Goal: Task Accomplishment & Management: Use online tool/utility

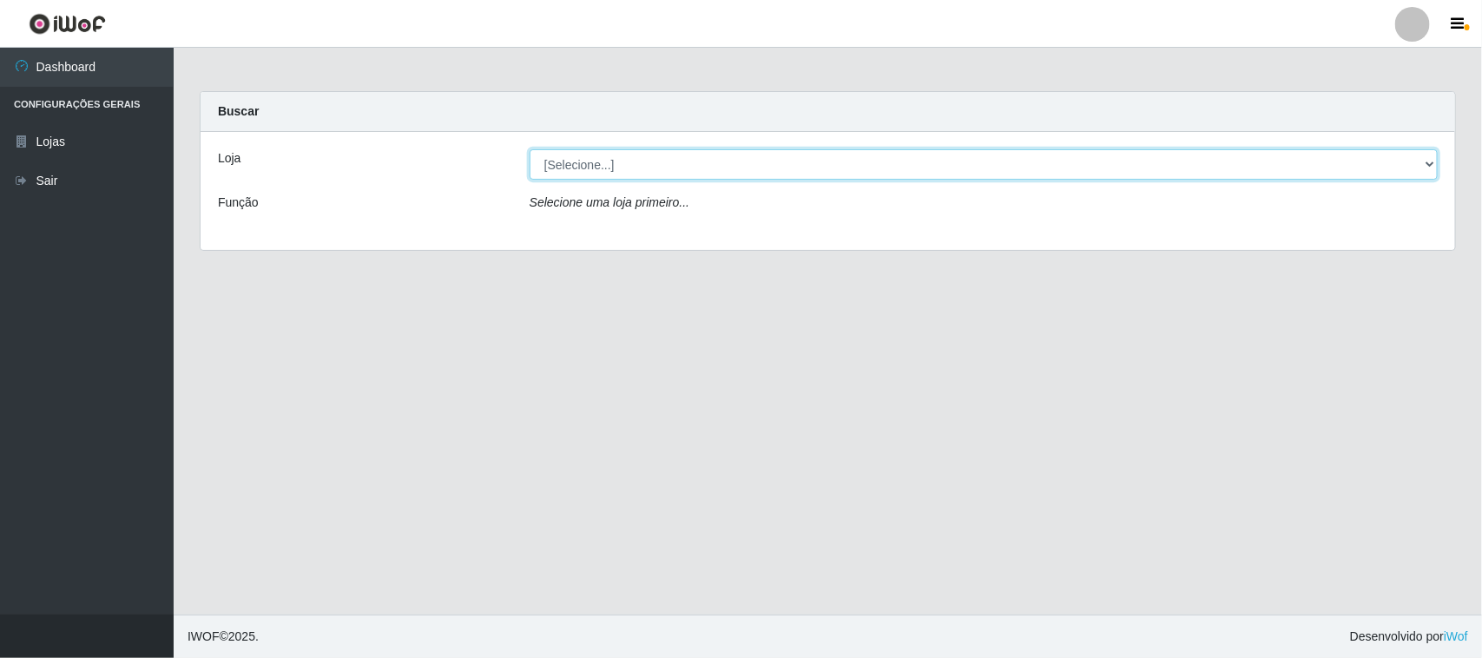
click at [617, 169] on select "[Selecione...] Hiper Queiroz - [GEOGRAPHIC_DATA][PERSON_NAME]" at bounding box center [984, 164] width 908 height 30
select select "515"
click at [530, 149] on select "[Selecione...] Hiper Queiroz - [GEOGRAPHIC_DATA][PERSON_NAME]" at bounding box center [984, 164] width 908 height 30
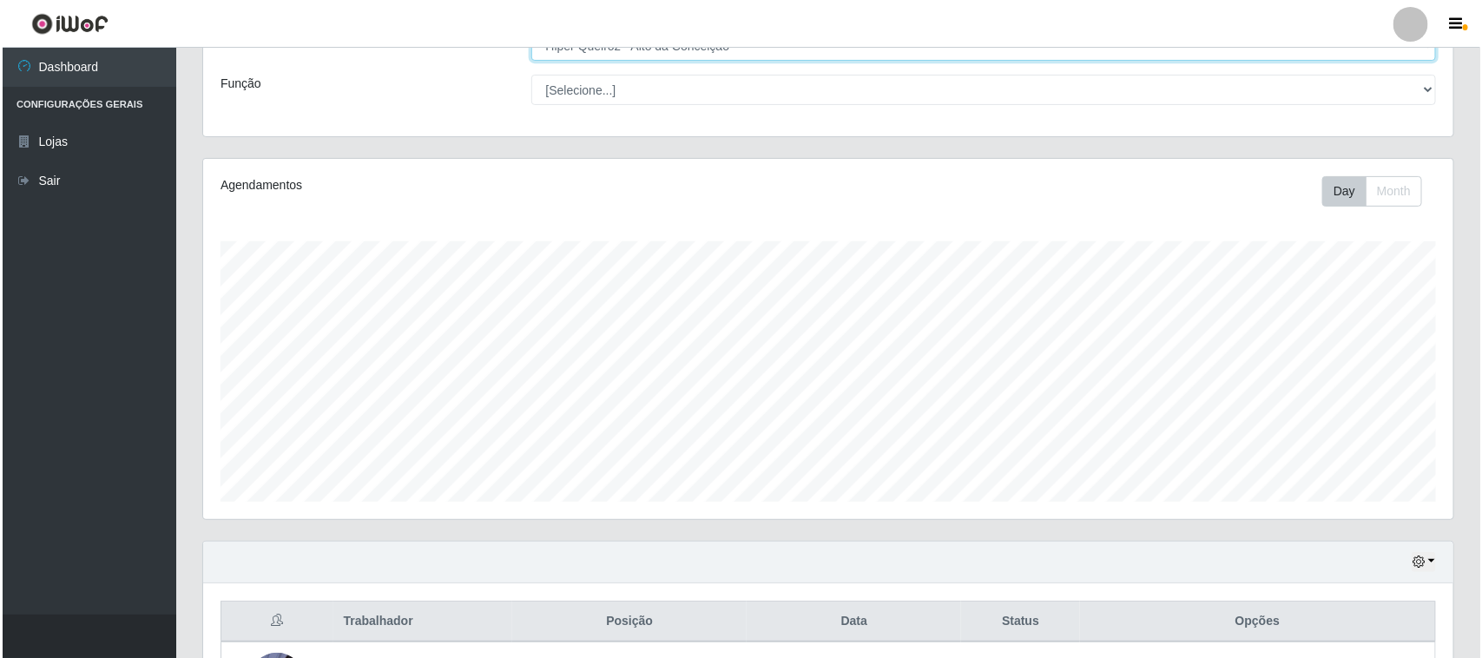
scroll to position [265, 0]
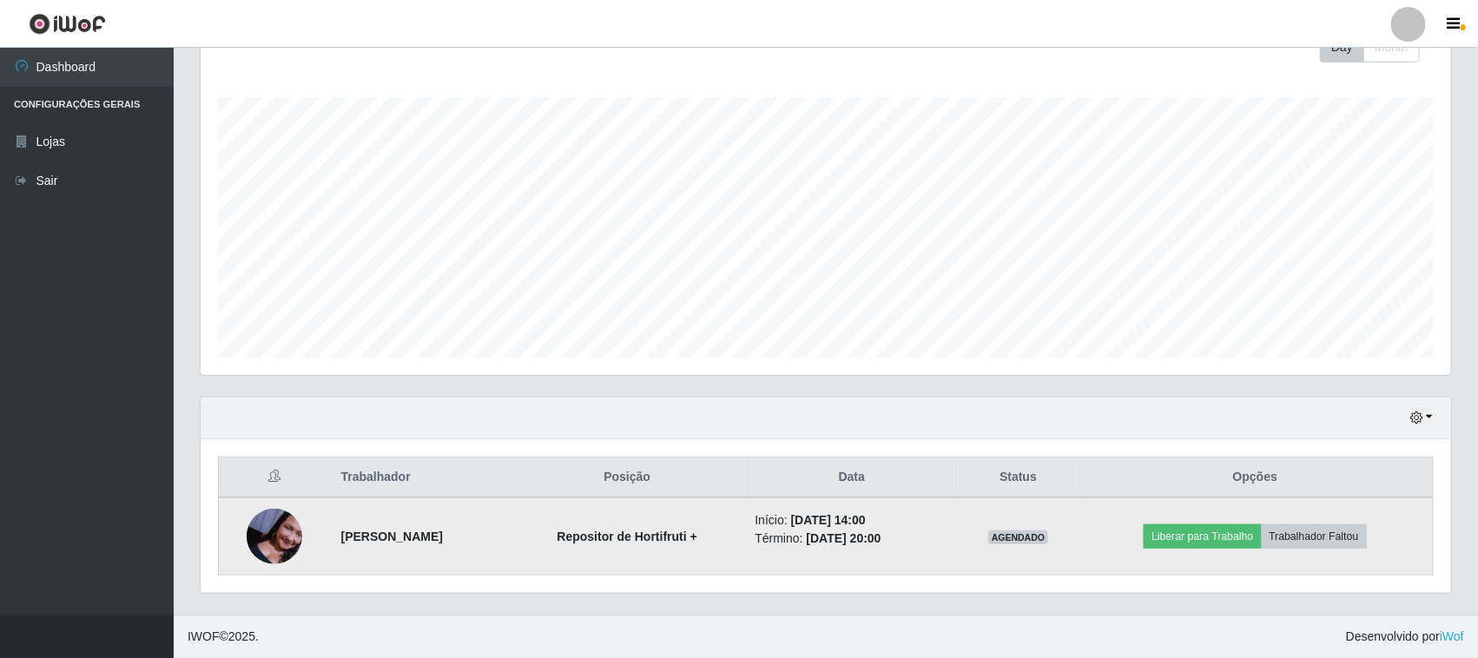
click at [266, 544] on img at bounding box center [275, 537] width 56 height 56
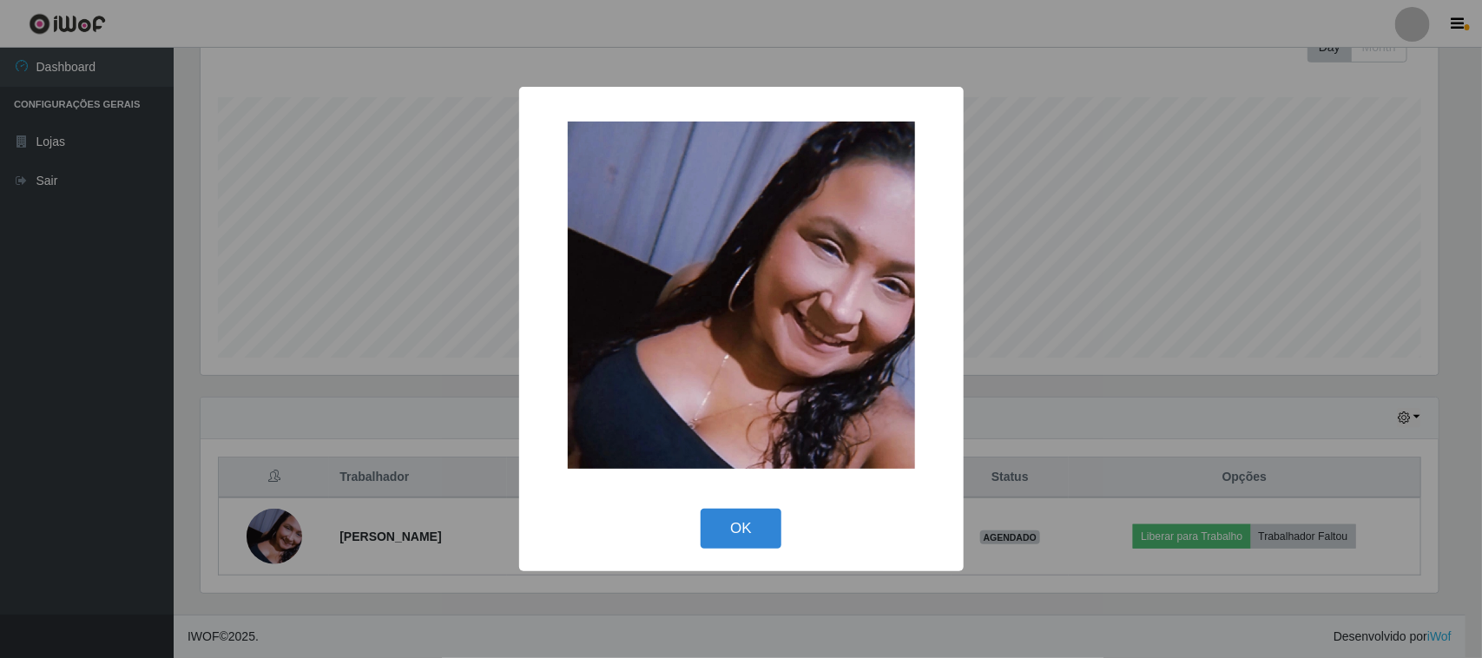
click at [278, 283] on div "× OK Cancel" at bounding box center [741, 329] width 1482 height 658
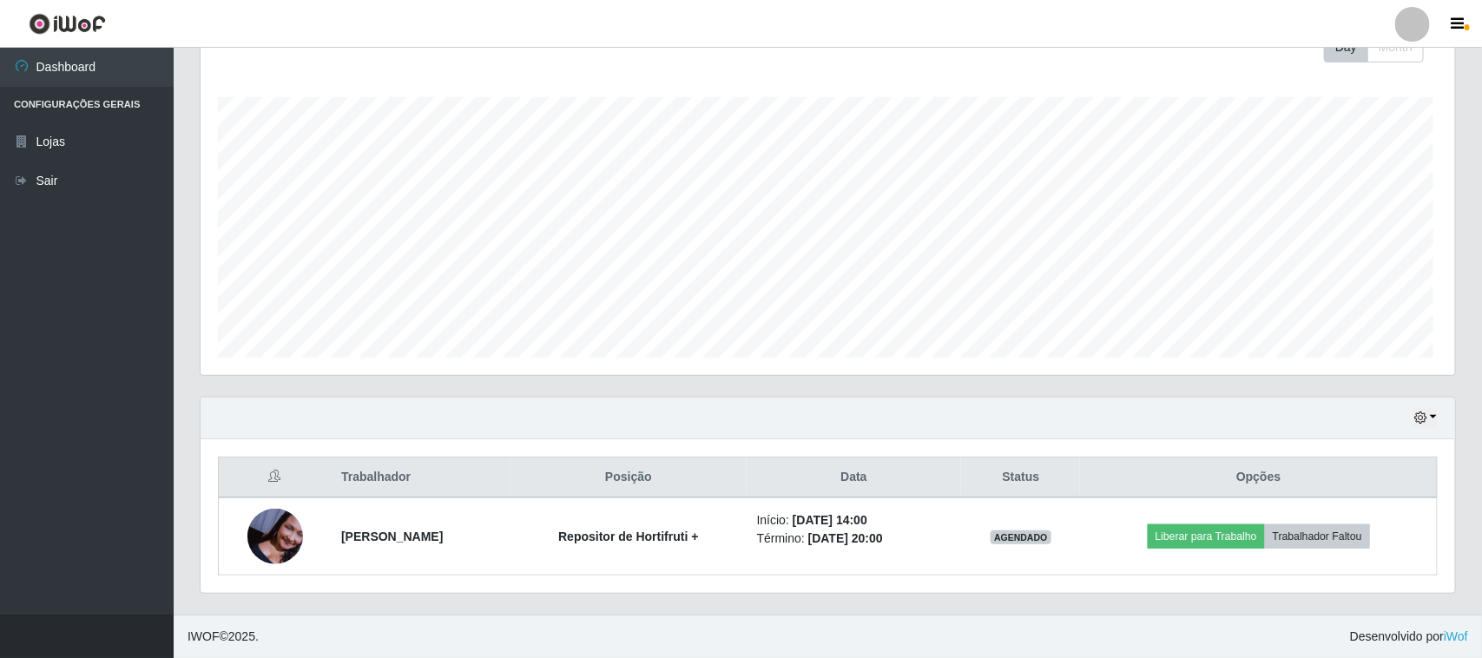
scroll to position [361, 1250]
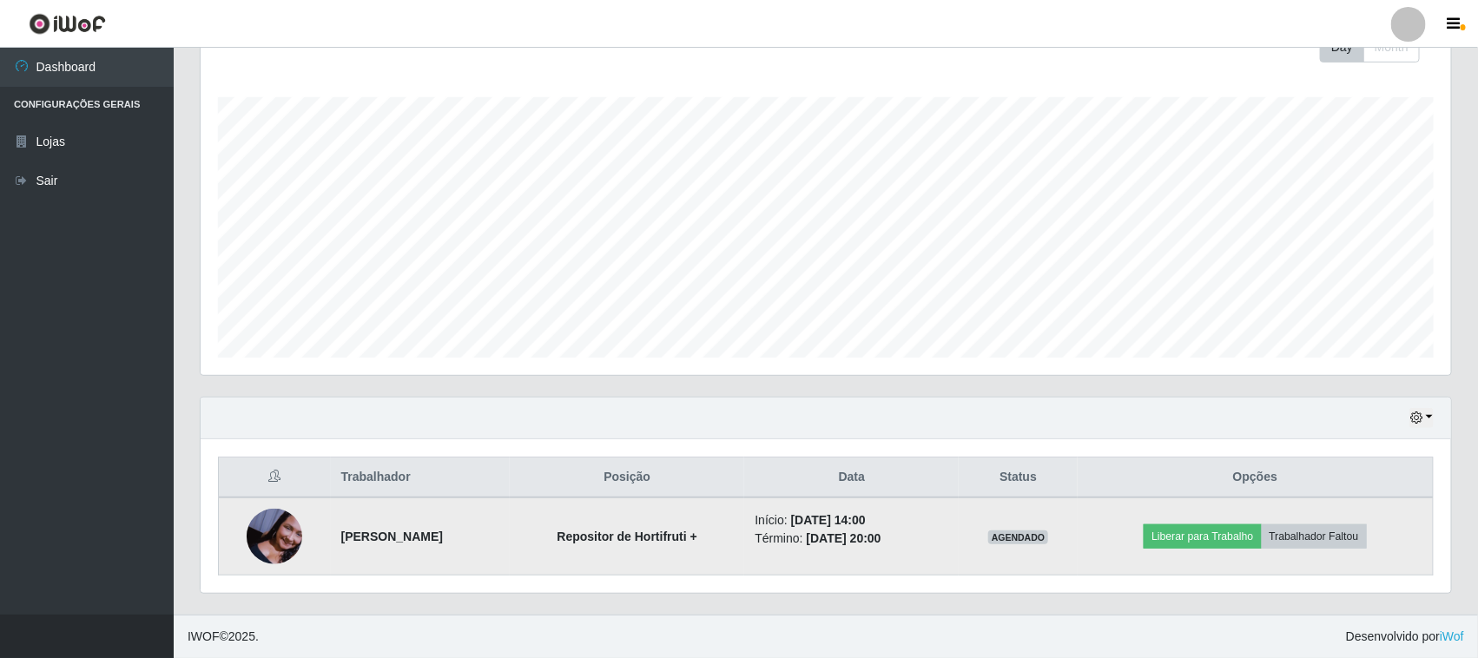
click at [280, 543] on img at bounding box center [275, 537] width 56 height 56
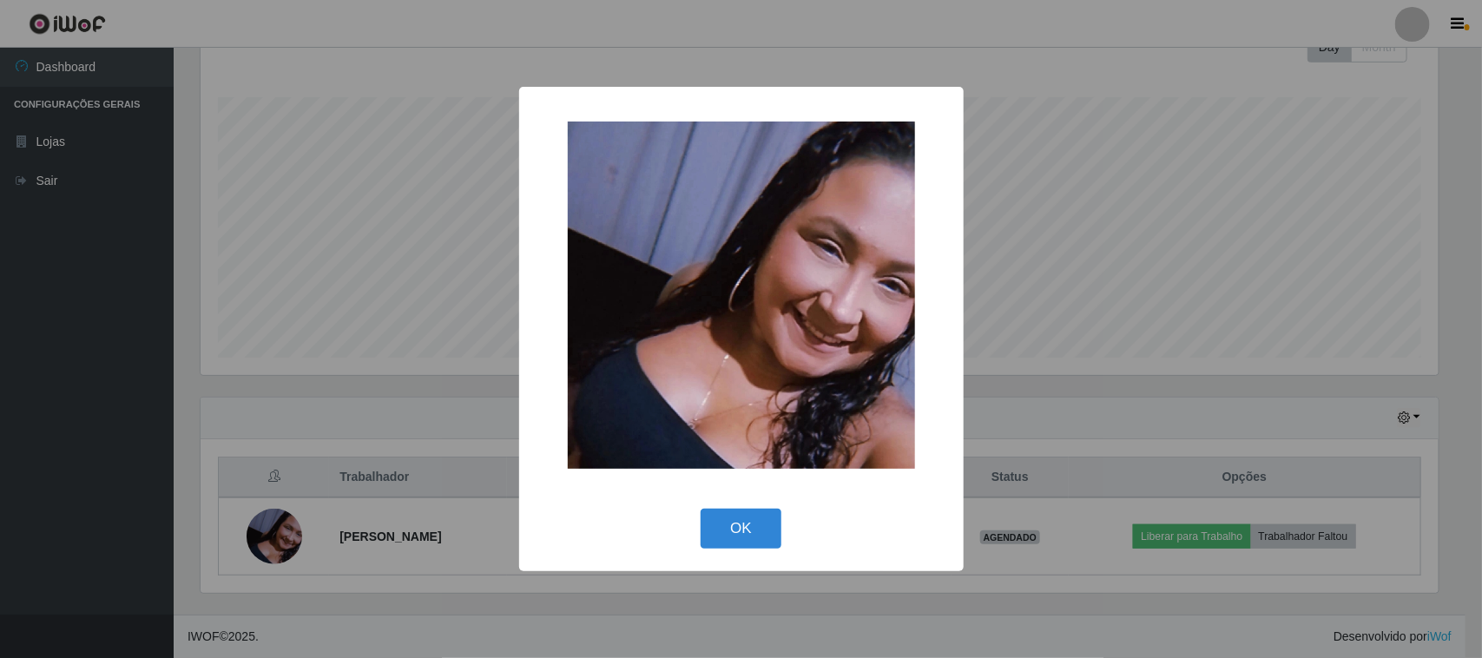
click at [298, 349] on div "× OK Cancel" at bounding box center [741, 329] width 1482 height 658
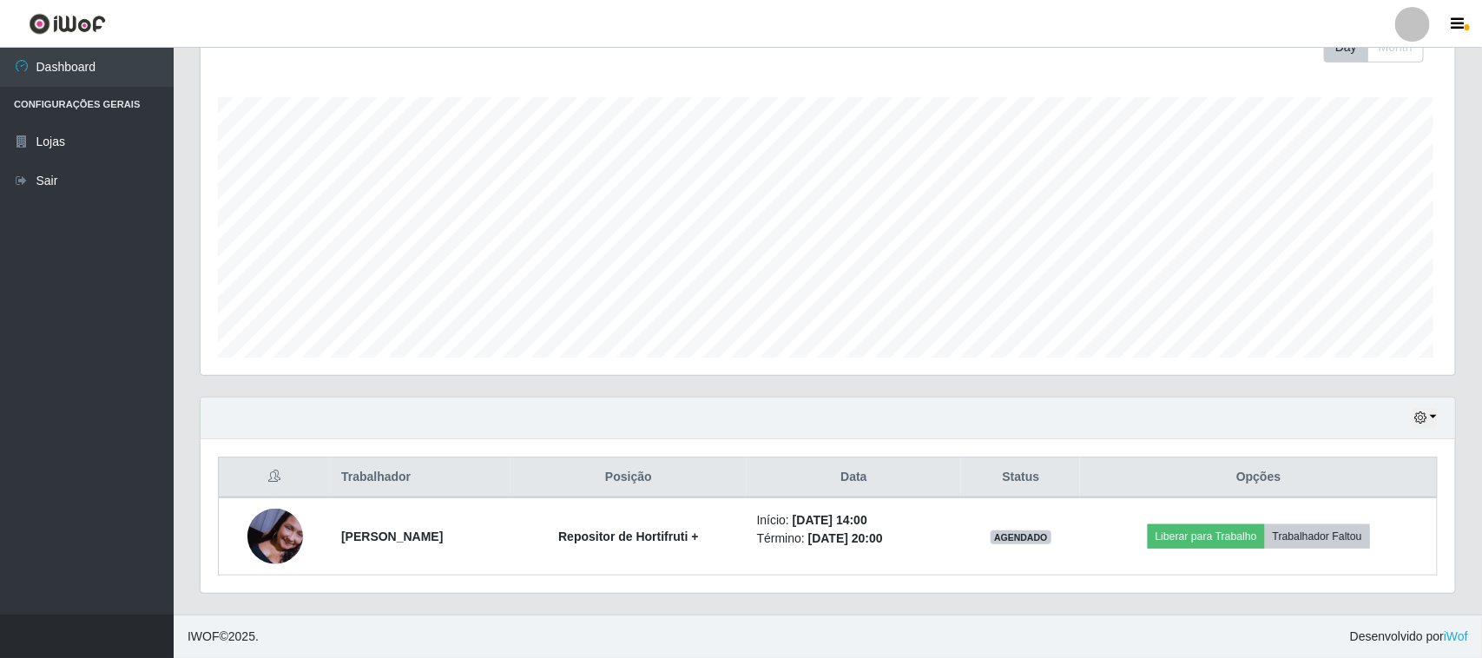
scroll to position [361, 1250]
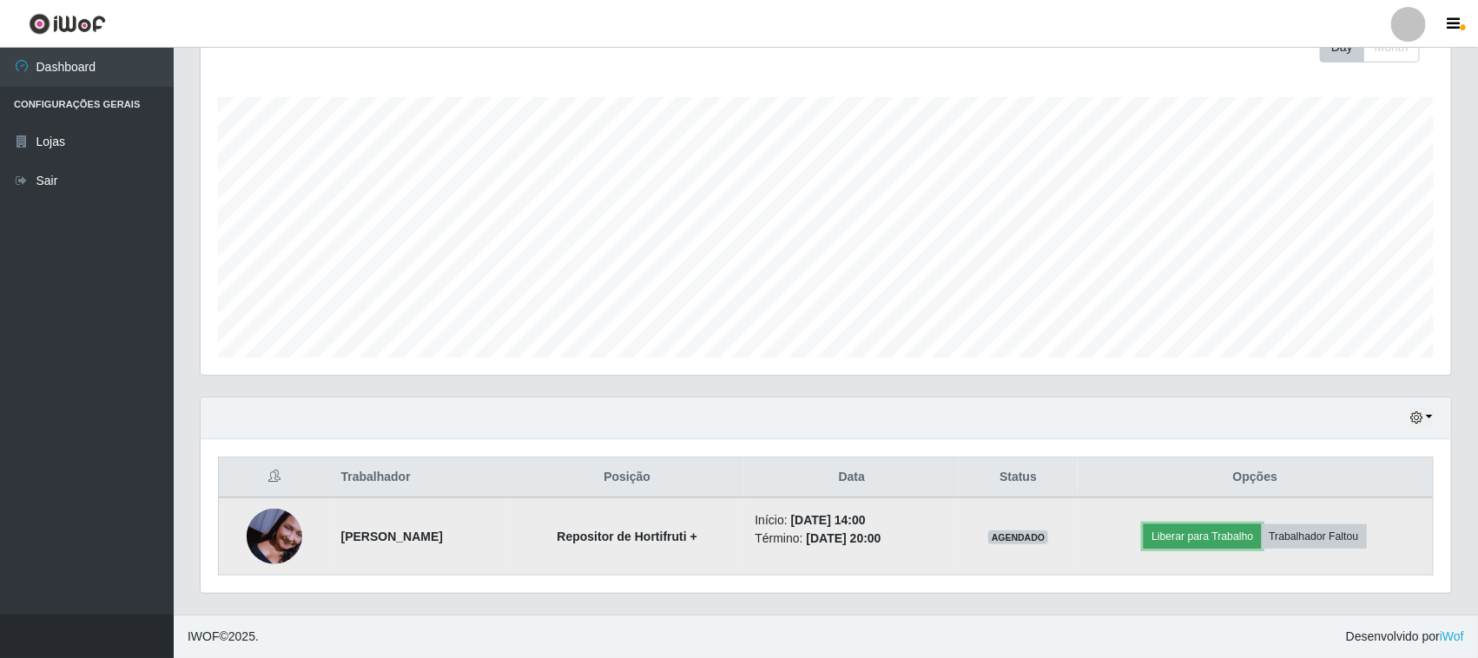
click at [1223, 548] on button "Liberar para Trabalho" at bounding box center [1202, 536] width 117 height 24
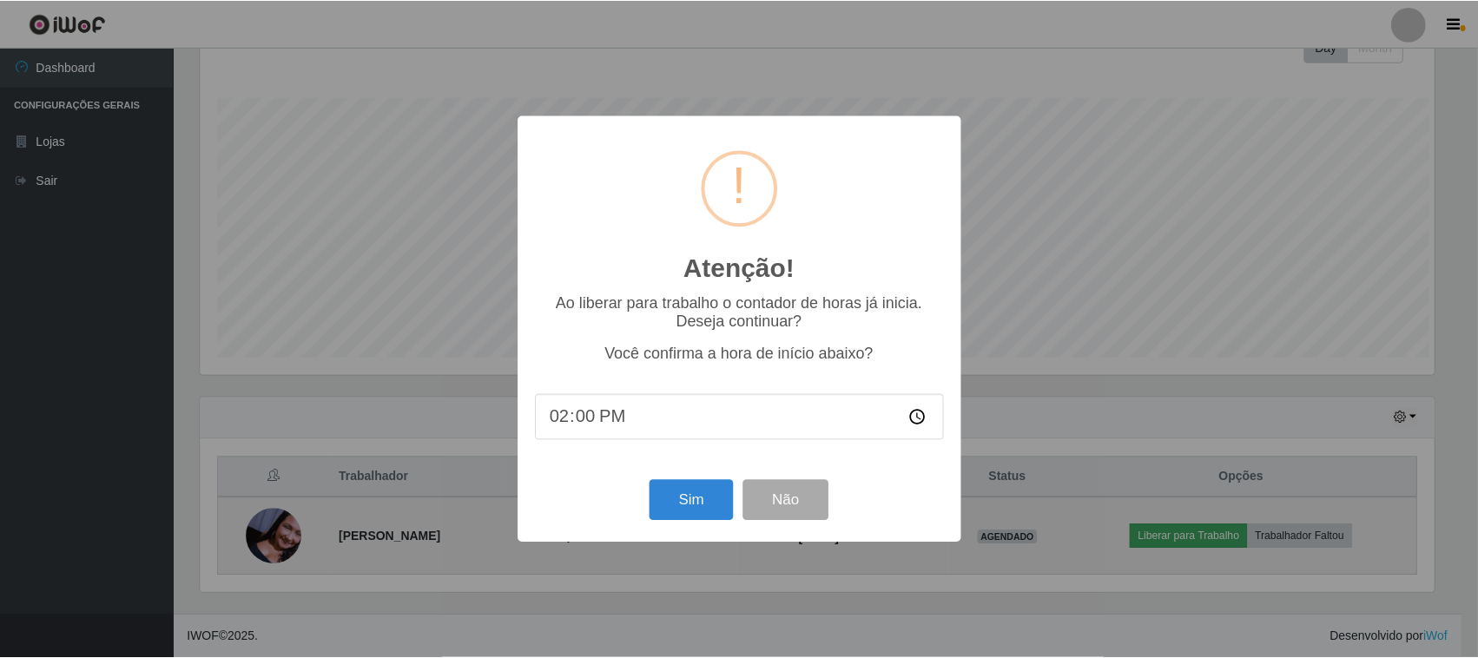
scroll to position [361, 1238]
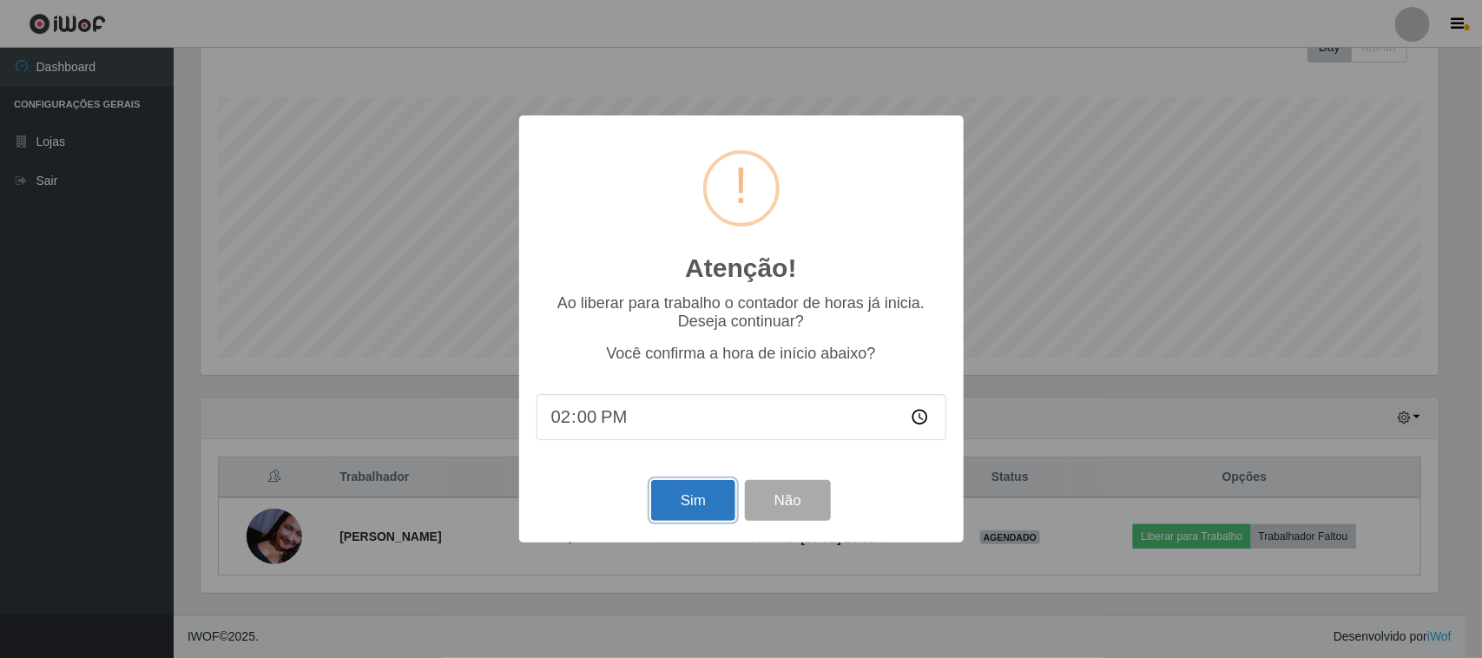
click at [679, 511] on button "Sim" at bounding box center [693, 500] width 84 height 41
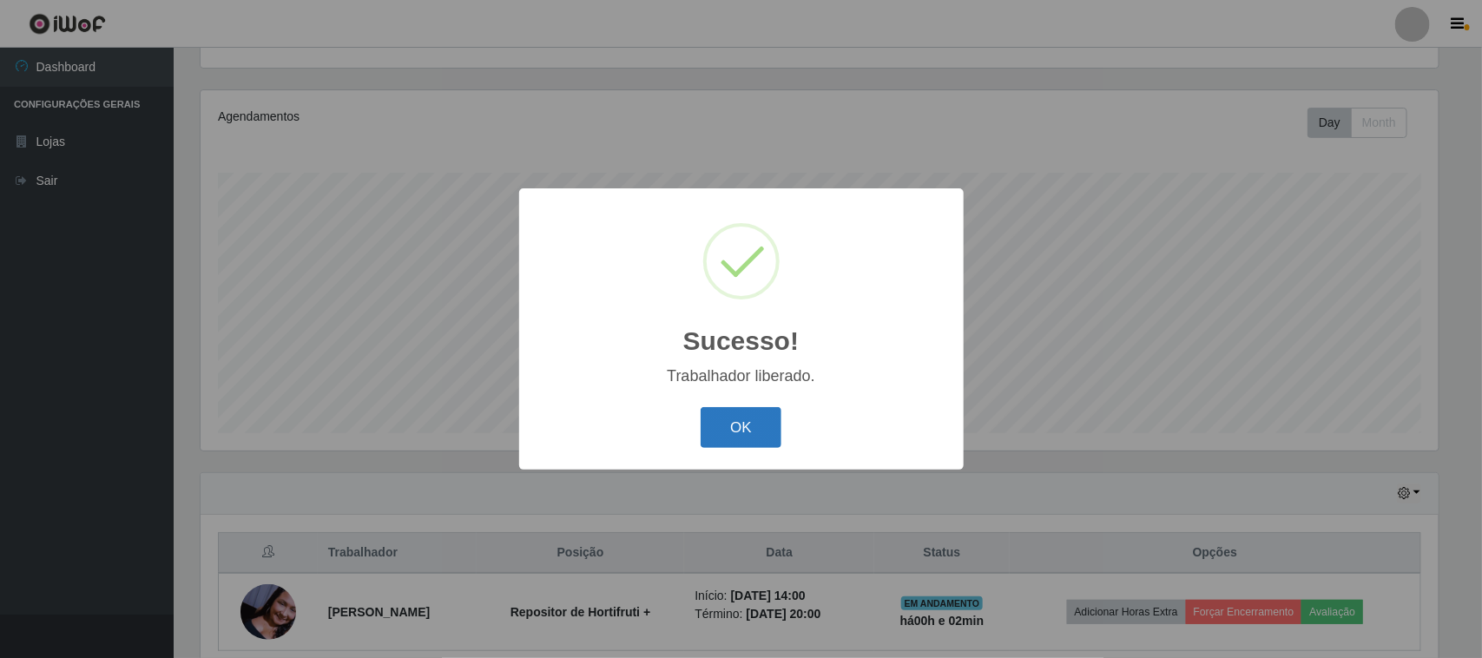
click at [741, 414] on button "OK" at bounding box center [741, 427] width 81 height 41
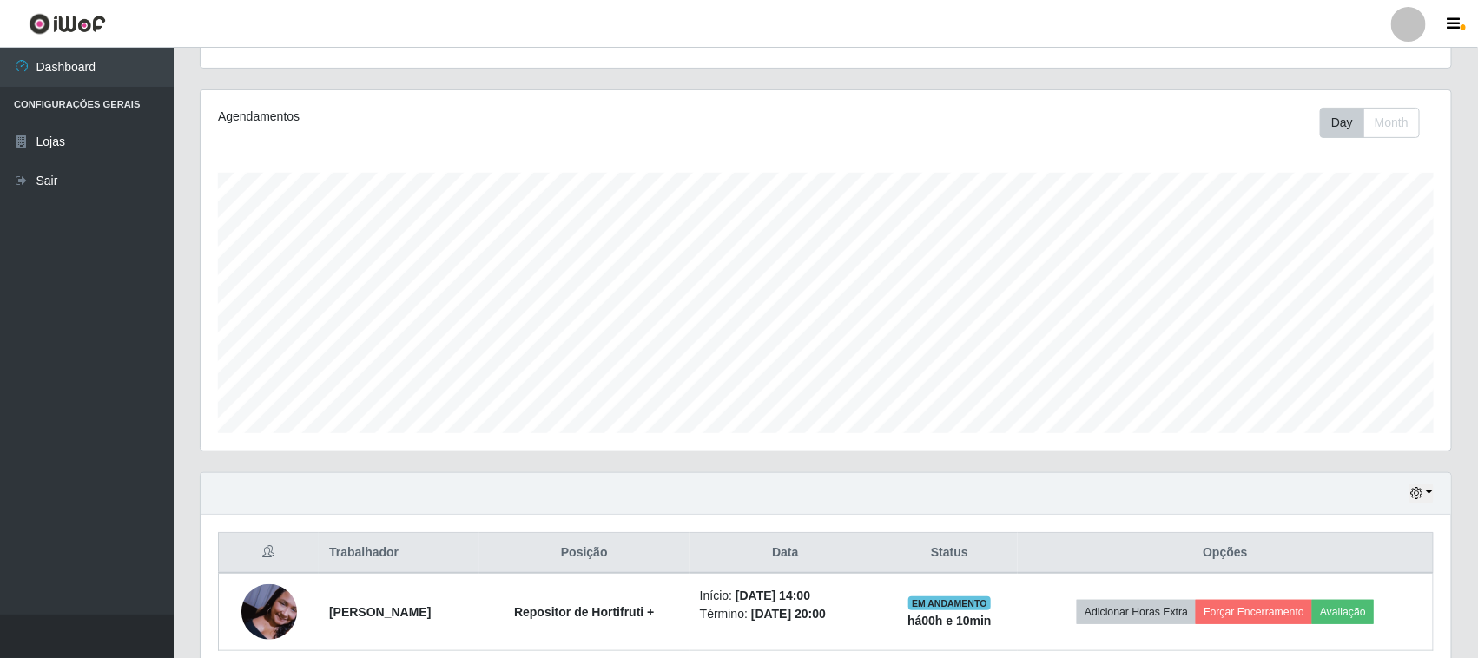
scroll to position [265, 0]
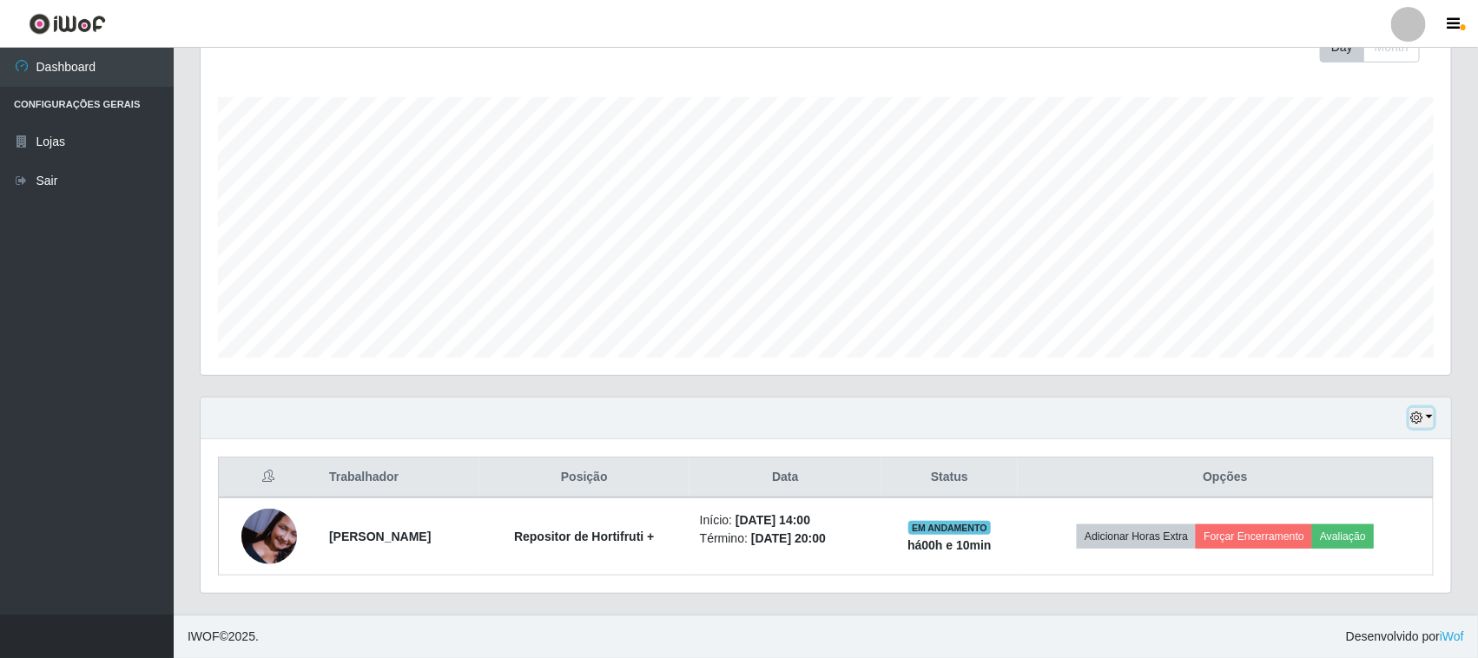
click at [1427, 418] on button "button" at bounding box center [1421, 418] width 24 height 20
click at [1317, 321] on button "3 dias" at bounding box center [1363, 316] width 137 height 36
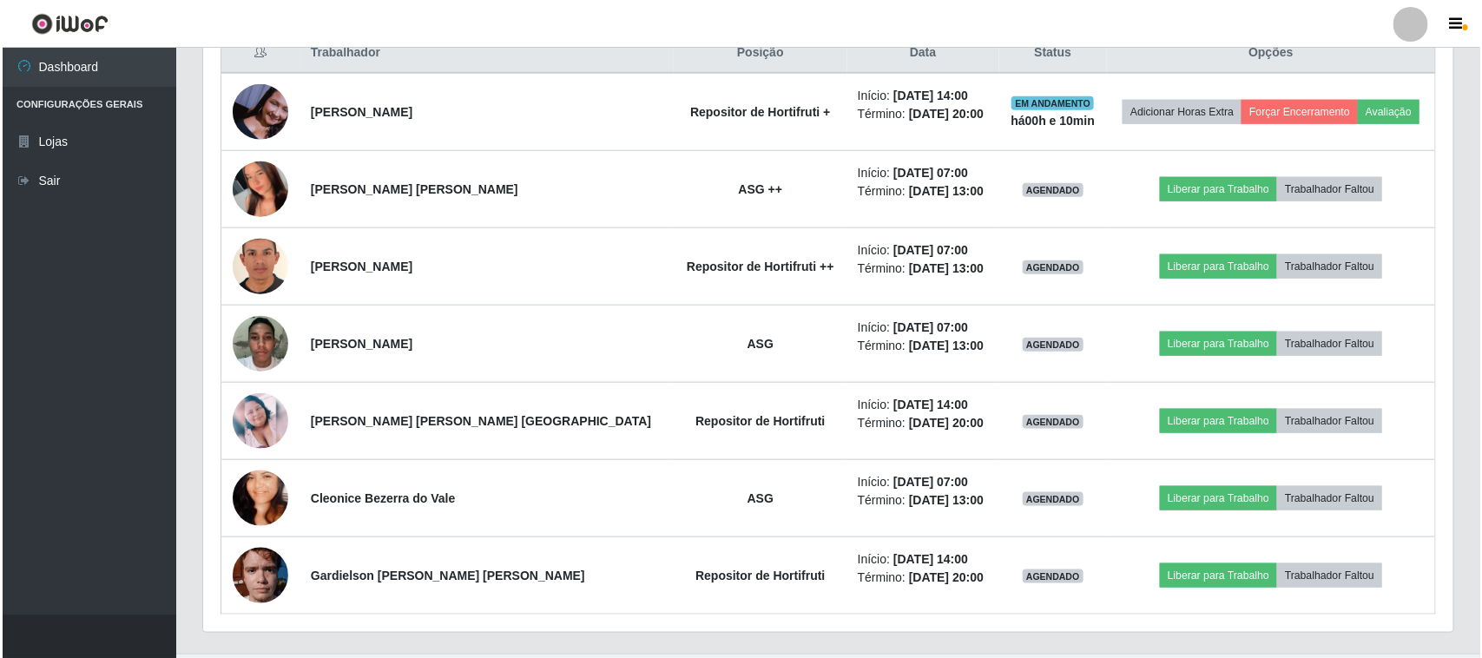
scroll to position [699, 0]
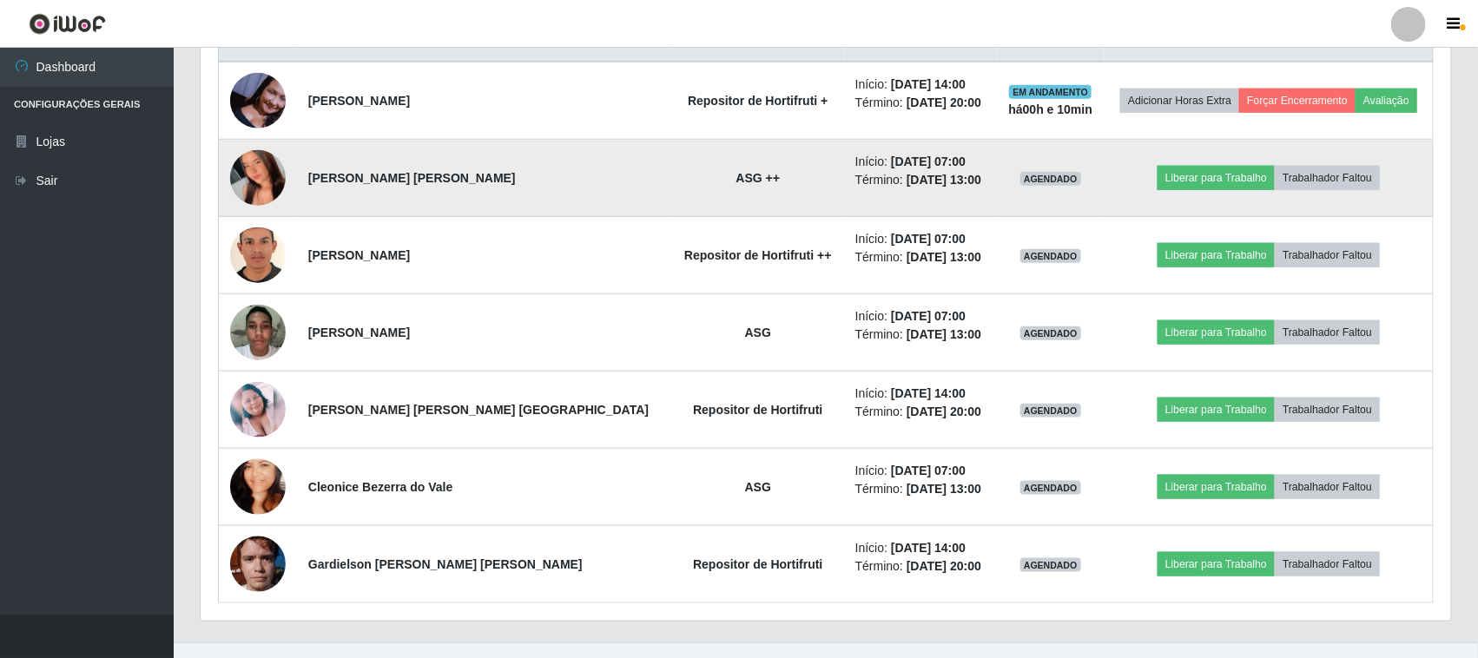
click at [256, 180] on img at bounding box center [258, 178] width 56 height 124
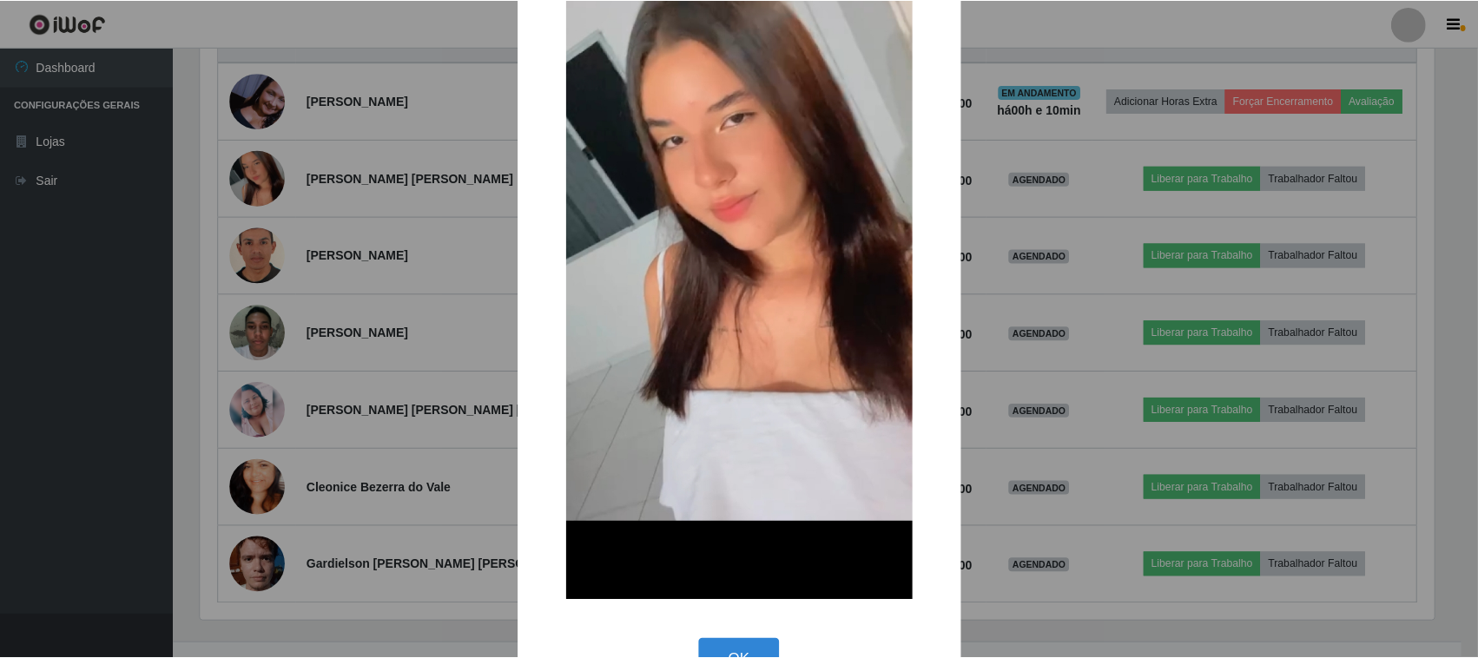
scroll to position [267, 0]
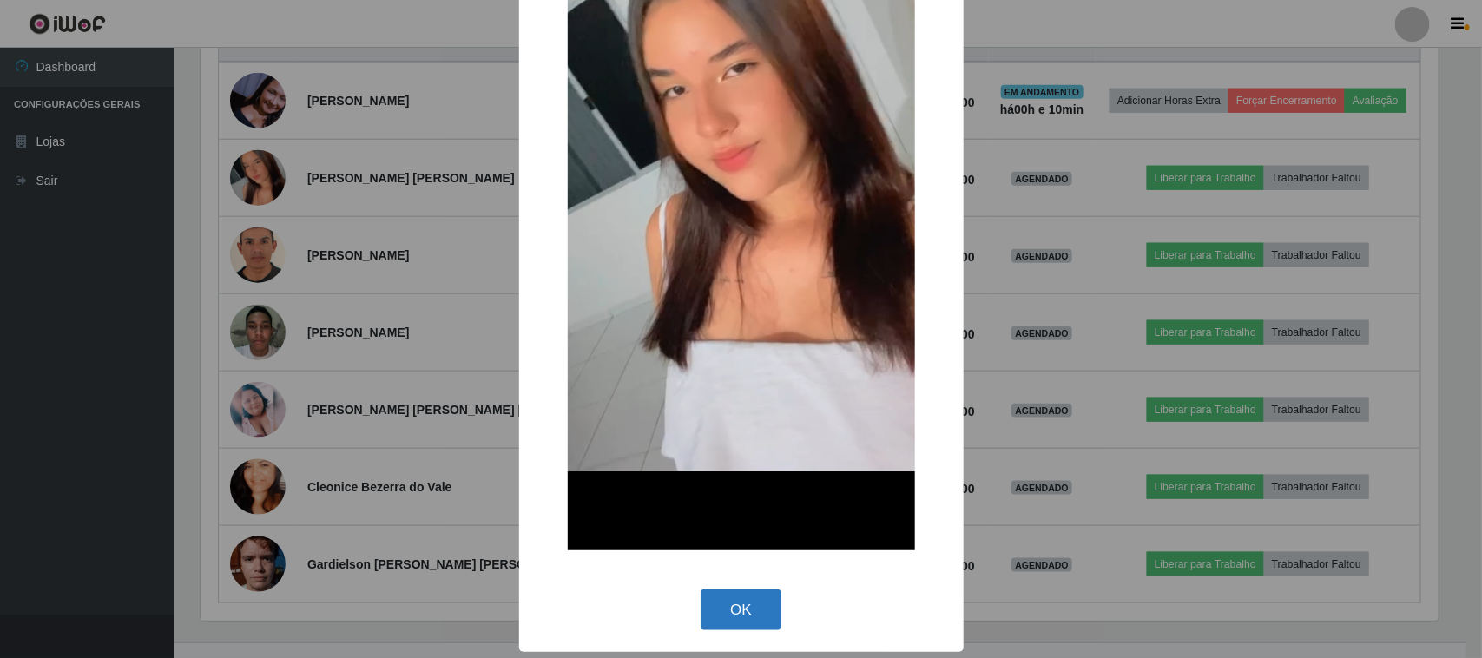
click at [754, 597] on button "OK" at bounding box center [741, 610] width 81 height 41
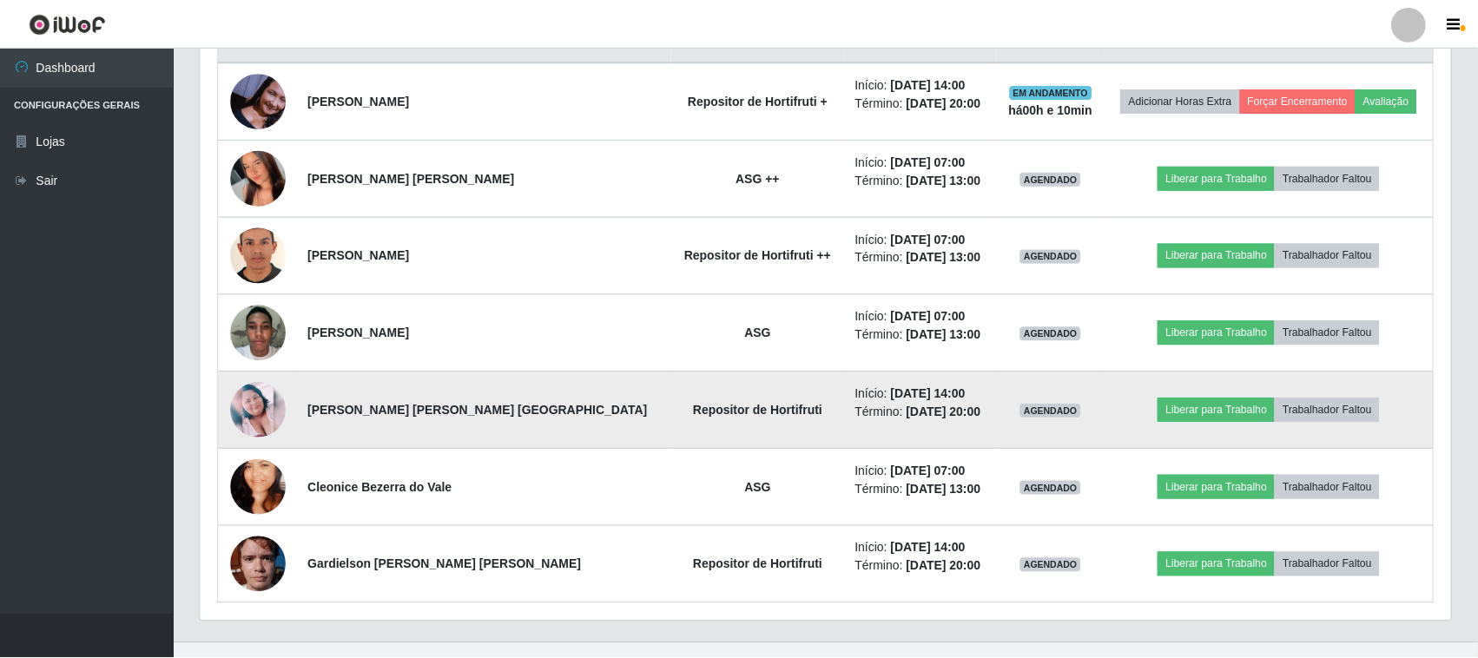
scroll to position [361, 1250]
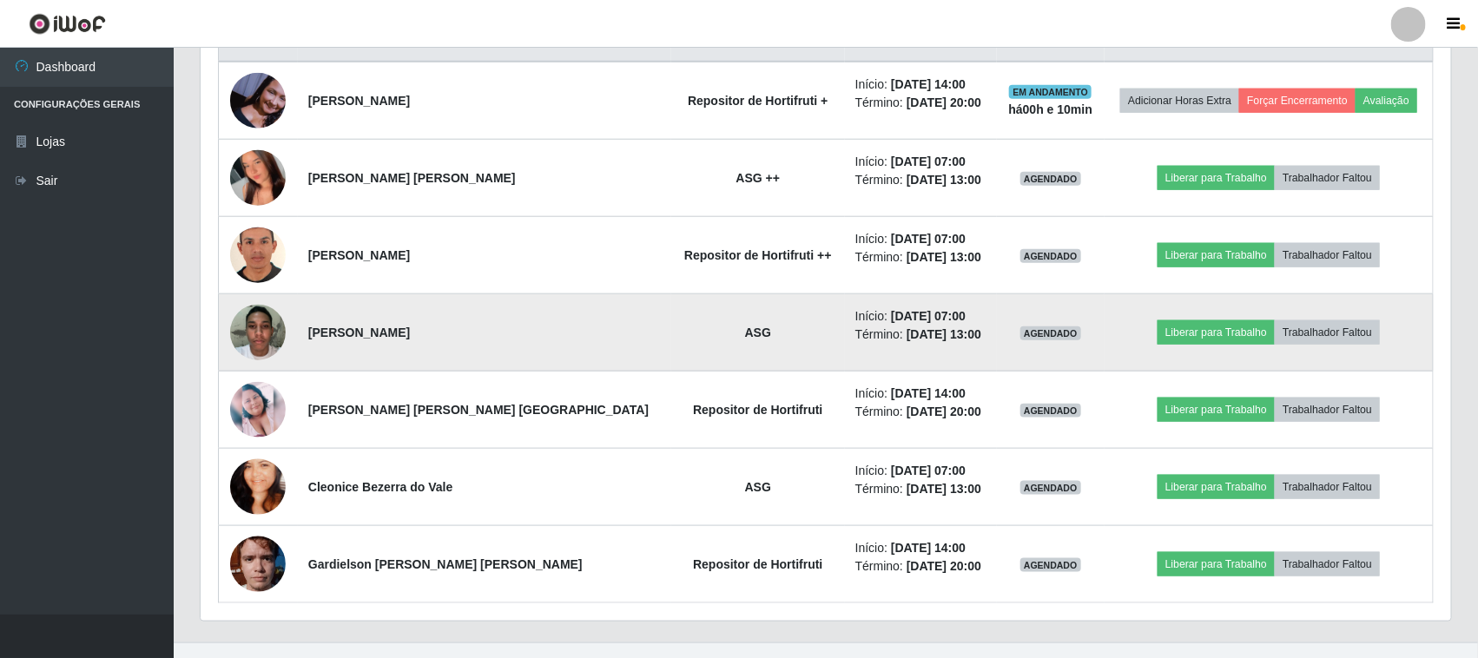
click at [265, 337] on img at bounding box center [258, 332] width 56 height 74
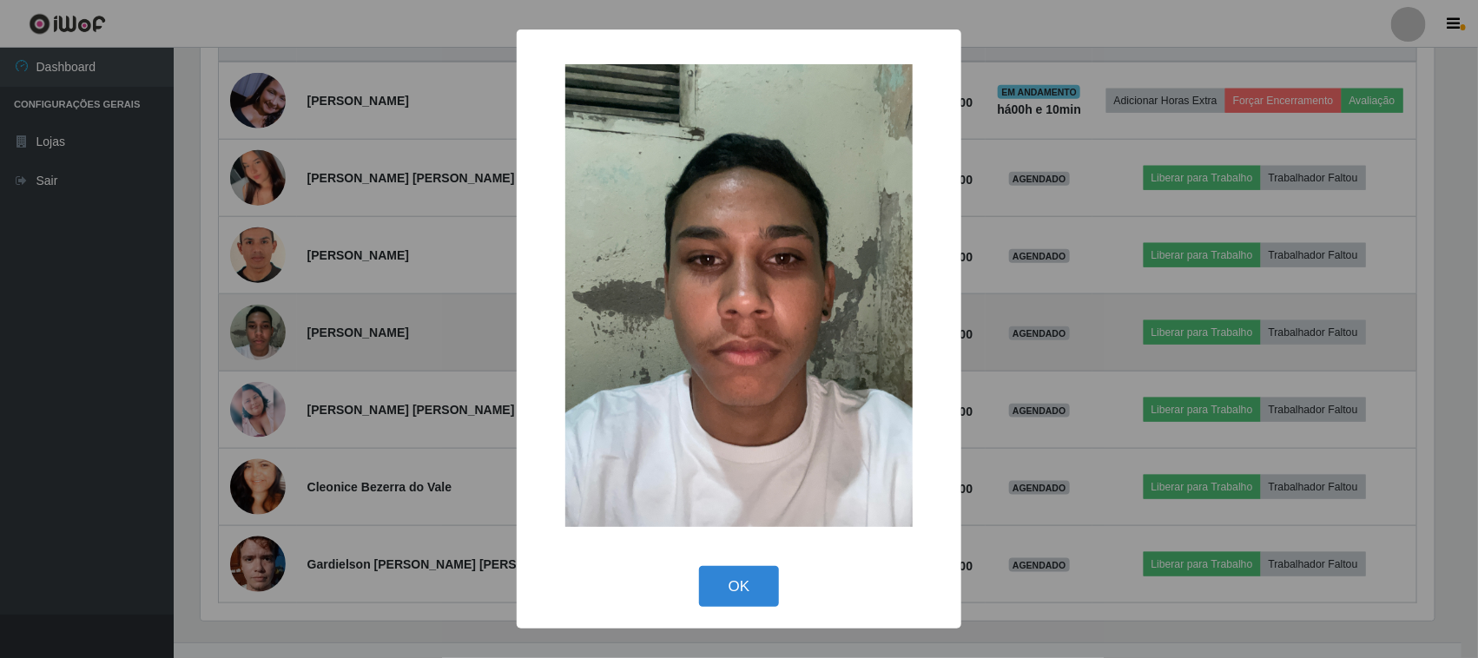
scroll to position [361, 1238]
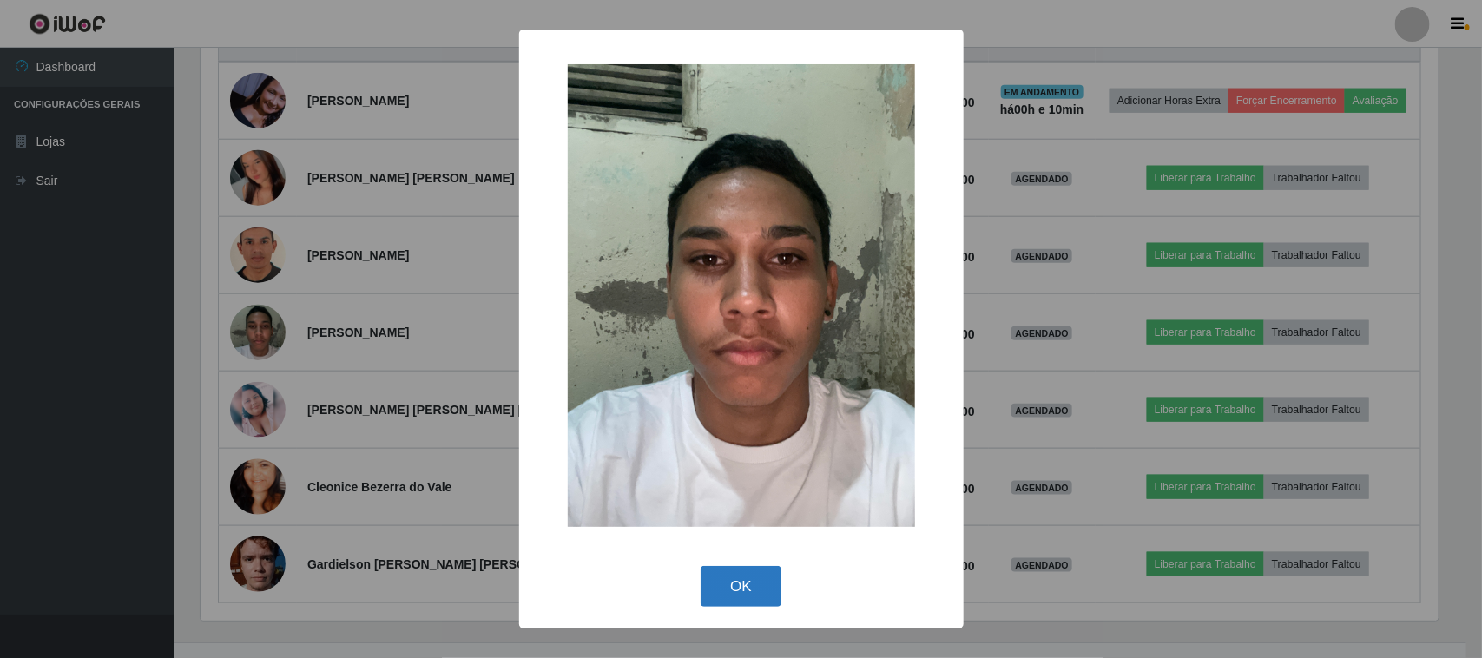
click at [766, 579] on button "OK" at bounding box center [741, 586] width 81 height 41
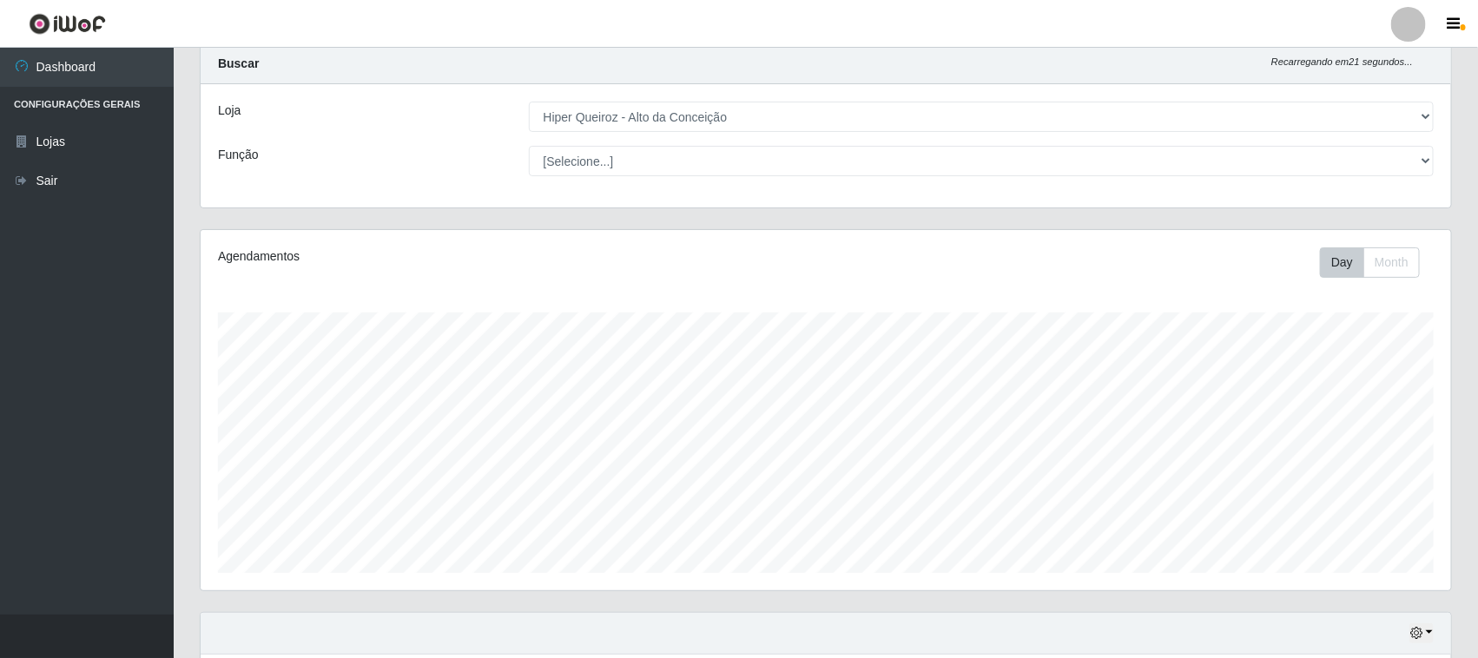
scroll to position [0, 0]
